Goal: Find specific page/section: Find specific page/section

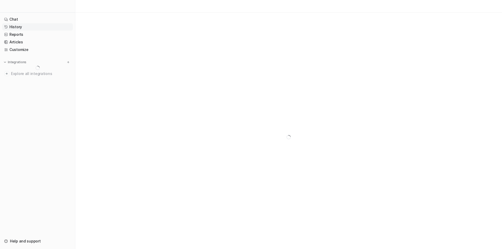
click at [16, 28] on link "History" at bounding box center [37, 26] width 71 height 7
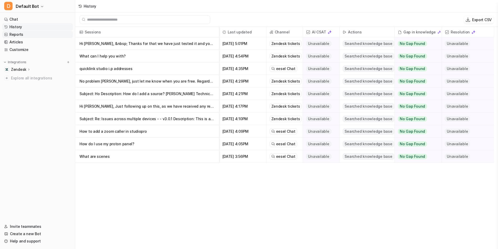
click at [15, 33] on link "Reports" at bounding box center [37, 34] width 71 height 7
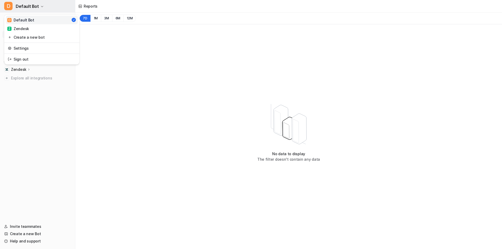
click at [23, 3] on span "Default Bot" at bounding box center [27, 6] width 23 height 7
click at [25, 25] on link "Z Zendesk" at bounding box center [42, 28] width 72 height 9
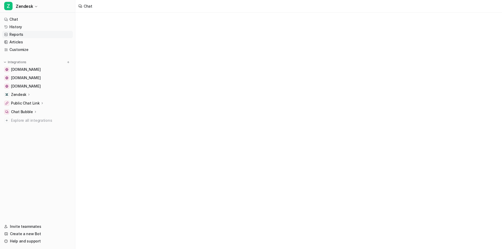
click at [12, 31] on link "Reports" at bounding box center [37, 34] width 71 height 7
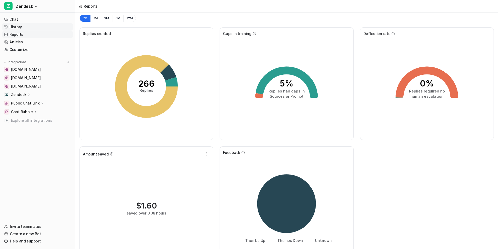
click at [14, 28] on link "History" at bounding box center [37, 26] width 71 height 7
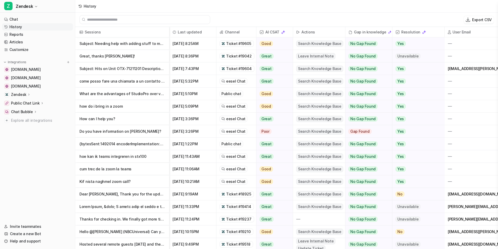
click at [108, 84] on p "come posso fare una chiamata a un contatto collegato da casa da mettere in onda?" at bounding box center [121, 81] width 85 height 13
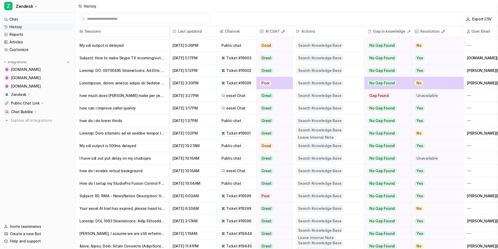
scroll to position [274, 0]
